Goal: Transaction & Acquisition: Purchase product/service

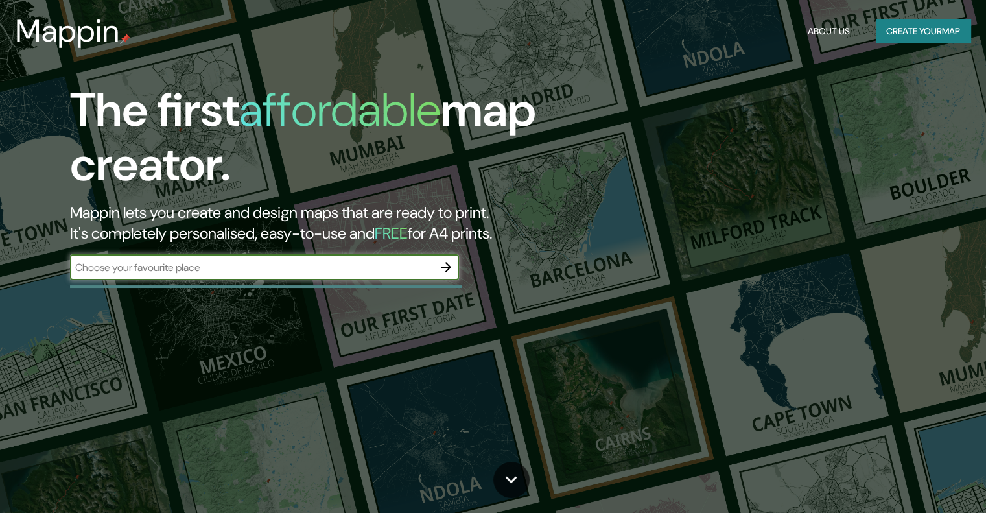
click at [223, 264] on input "text" at bounding box center [251, 267] width 363 height 15
type input "matehuala slp"
click at [454, 264] on button "button" at bounding box center [446, 267] width 26 height 26
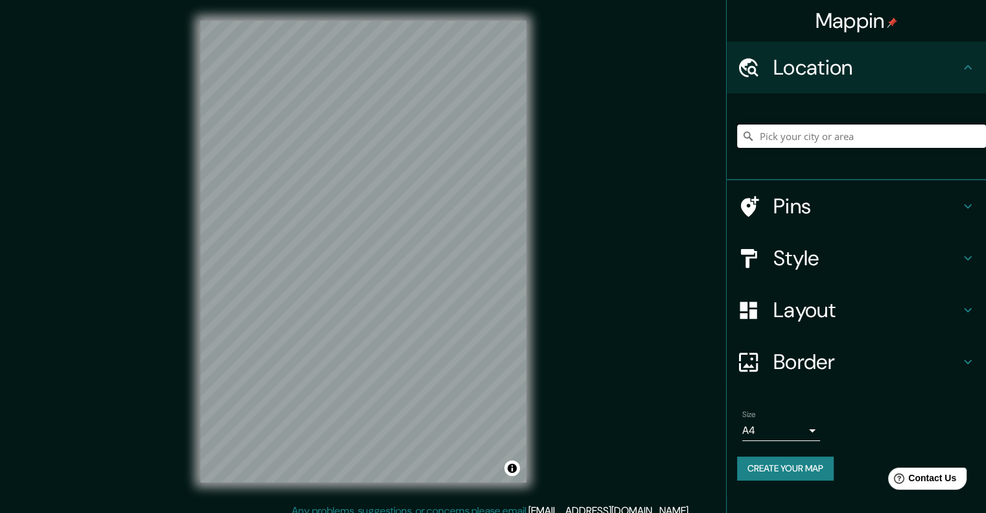
click at [810, 135] on input "Pick your city or area" at bounding box center [861, 135] width 249 height 23
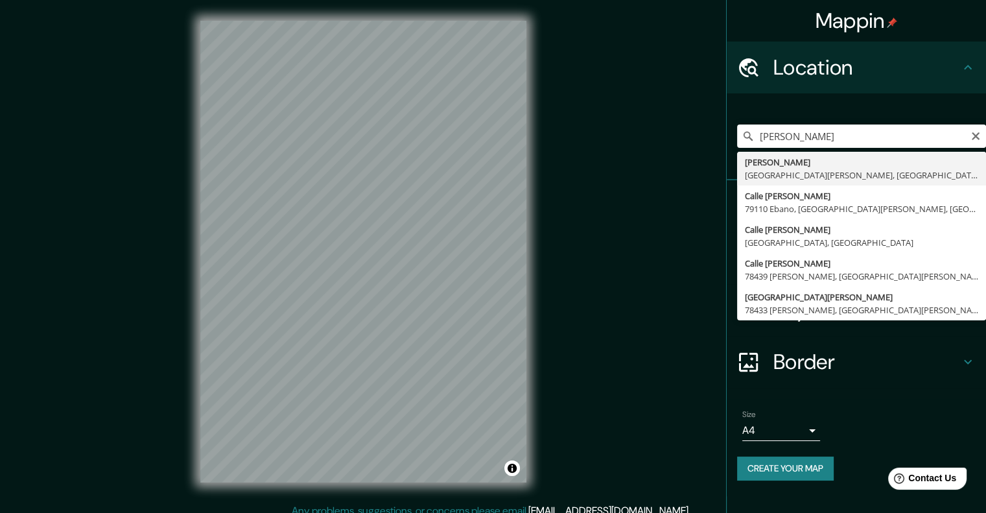
type input "Matehuala, San Luis Potosí, México"
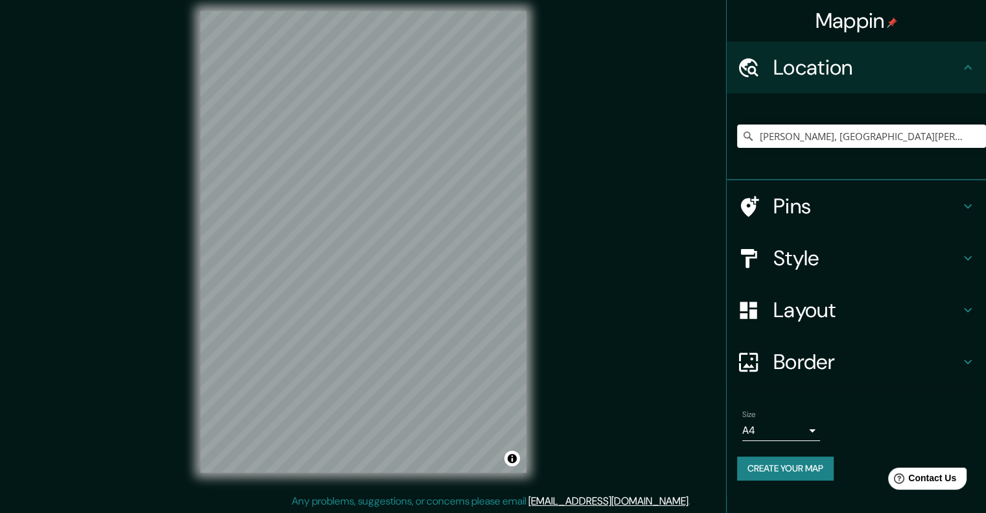
scroll to position [10, 0]
click at [840, 259] on h4 "Style" at bounding box center [866, 258] width 187 height 26
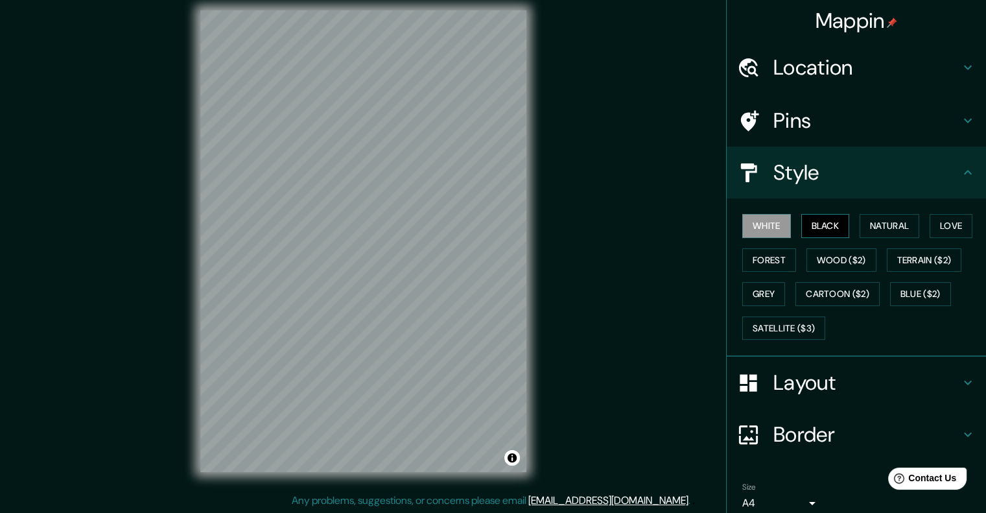
click at [829, 226] on button "Black" at bounding box center [825, 226] width 49 height 24
click at [879, 224] on button "Natural" at bounding box center [889, 226] width 60 height 24
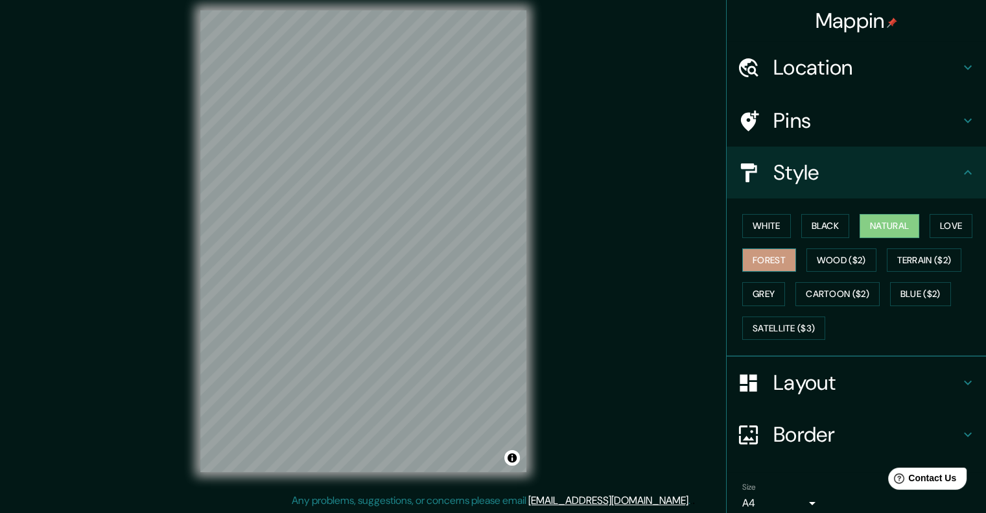
click at [752, 260] on button "Forest" at bounding box center [769, 260] width 54 height 24
click at [755, 295] on button "Grey" at bounding box center [763, 294] width 43 height 24
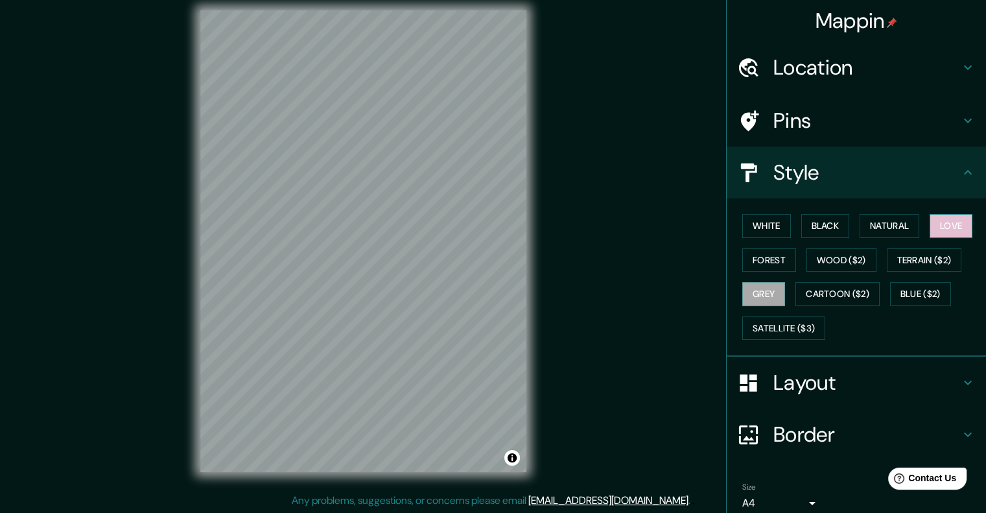
click at [954, 217] on button "Love" at bounding box center [950, 226] width 43 height 24
drag, startPoint x: 579, startPoint y: 321, endPoint x: 573, endPoint y: 349, distance: 28.5
click at [573, 349] on div "Mappin Location Matehuala, San Luis Potosí, México Pins Style White Black Natur…" at bounding box center [493, 252] width 986 height 524
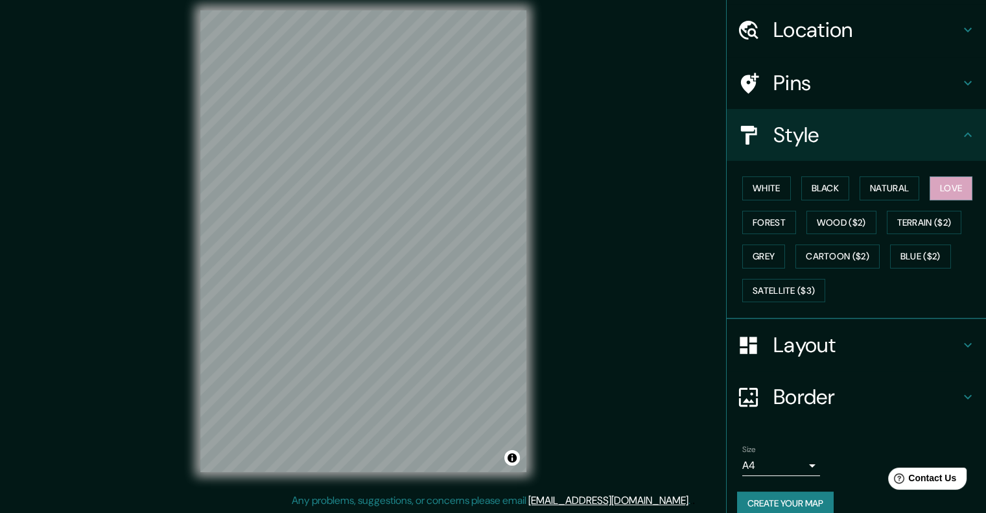
scroll to position [53, 0]
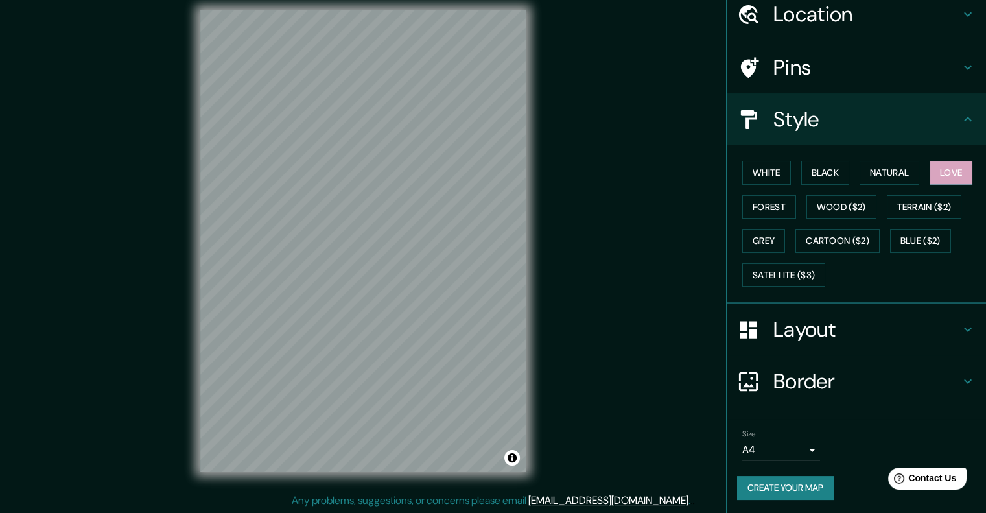
click at [788, 446] on body "Mappin Location Matehuala, San Luis Potosí, México Pins Style White Black Natur…" at bounding box center [493, 246] width 986 height 513
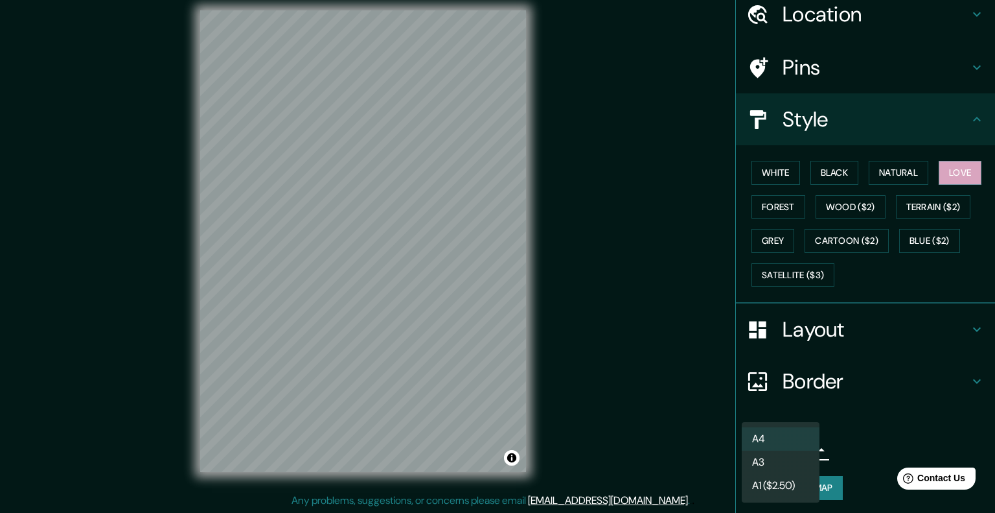
click at [881, 445] on div at bounding box center [497, 256] width 995 height 513
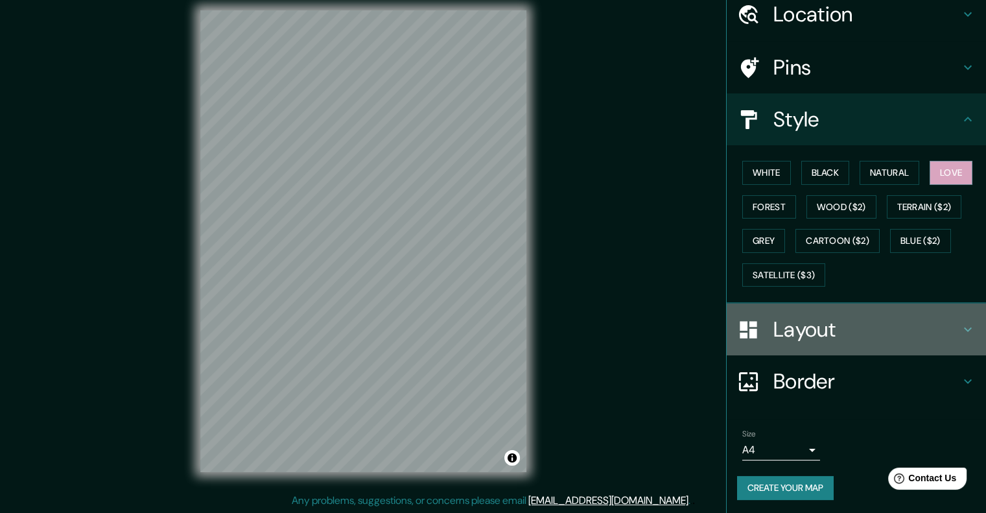
click at [811, 337] on h4 "Layout" at bounding box center [866, 329] width 187 height 26
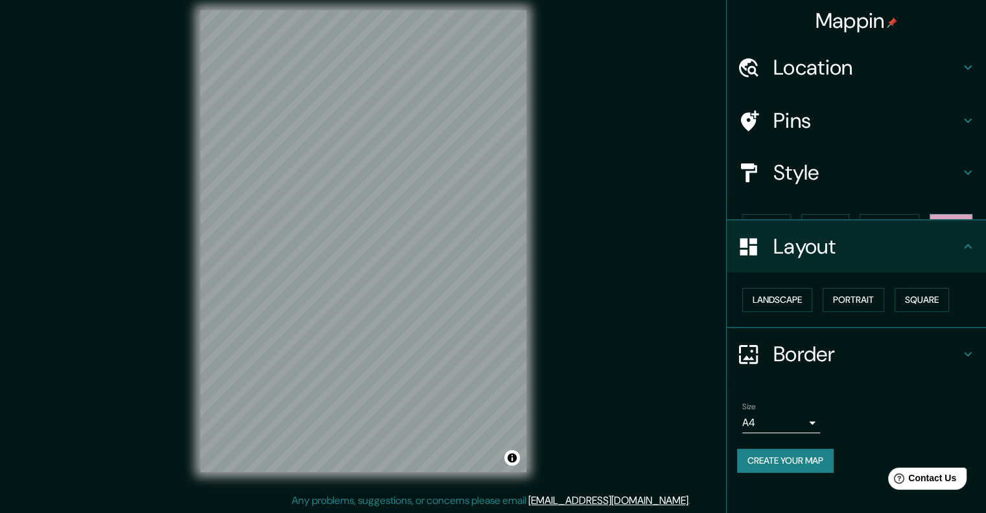
scroll to position [0, 0]
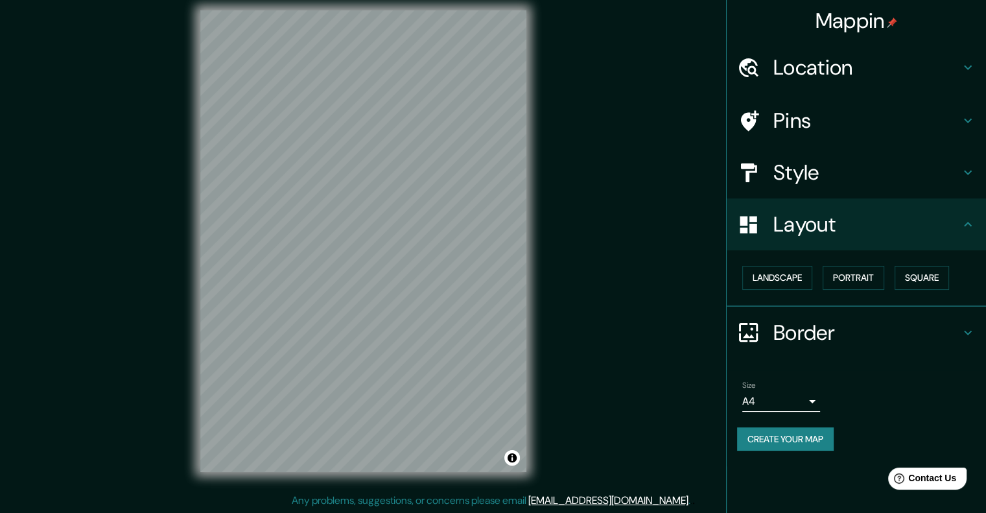
click at [878, 127] on h4 "Pins" at bounding box center [866, 121] width 187 height 26
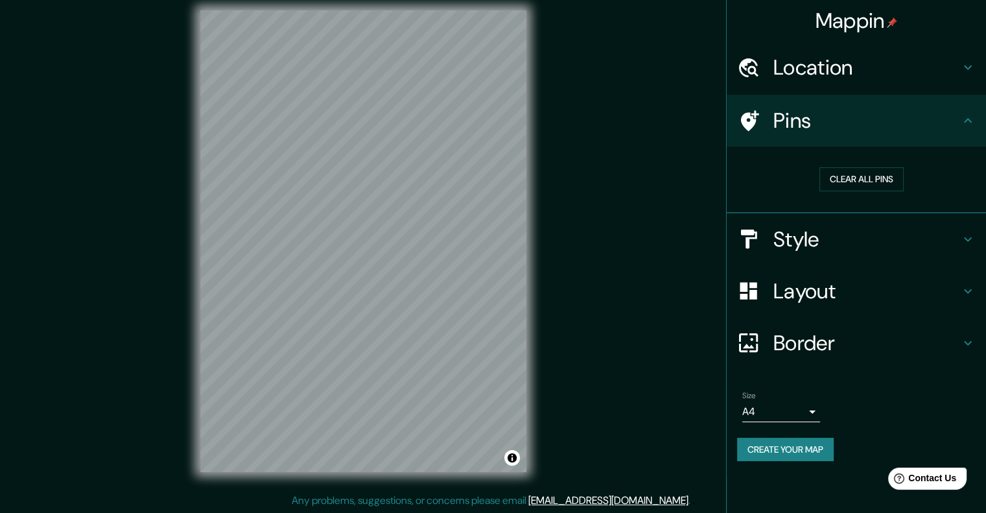
click at [816, 441] on button "Create your map" at bounding box center [785, 449] width 97 height 24
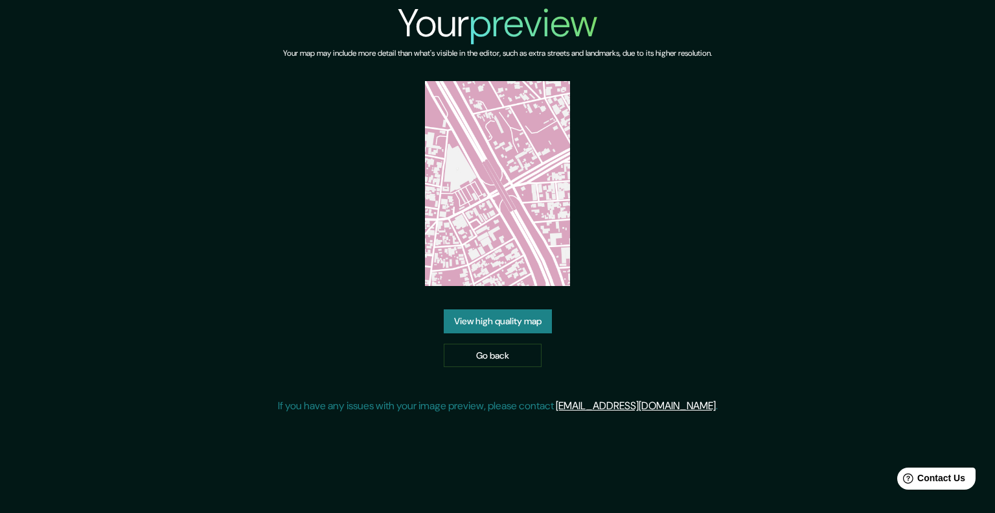
click at [530, 168] on img at bounding box center [497, 183] width 145 height 205
click at [467, 251] on img at bounding box center [497, 183] width 145 height 205
click at [514, 318] on link "View high quality map" at bounding box center [498, 321] width 108 height 24
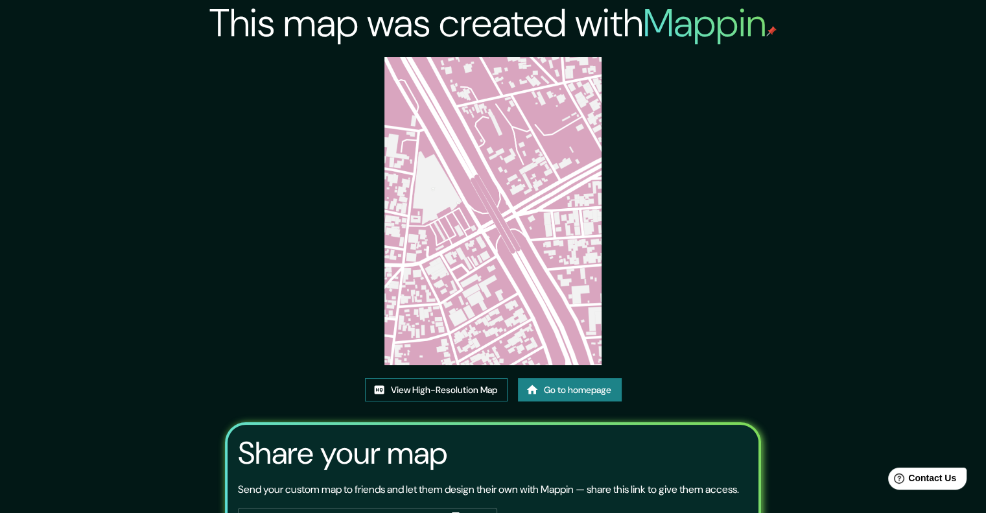
click at [448, 385] on link "View High-Resolution Map" at bounding box center [436, 390] width 143 height 24
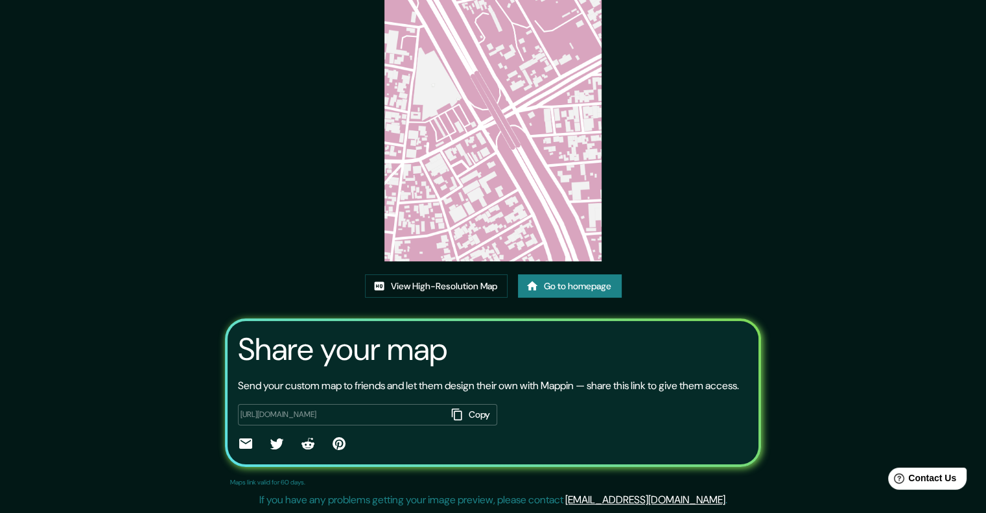
scroll to position [117, 0]
